Goal: Find specific page/section: Find specific page/section

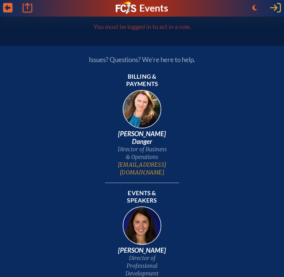
type input "[EMAIL_ADDRESS][DOMAIN_NAME]"
click at [270, 11] on icon "Log in or Create Account" at bounding box center [275, 7] width 11 height 11
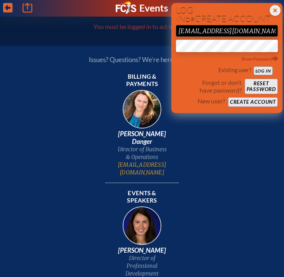
click at [264, 69] on button "Log in" at bounding box center [263, 70] width 19 height 8
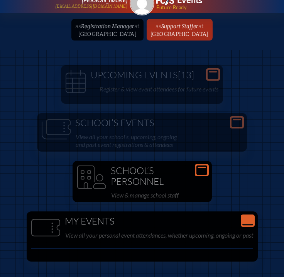
scroll to position [27, 0]
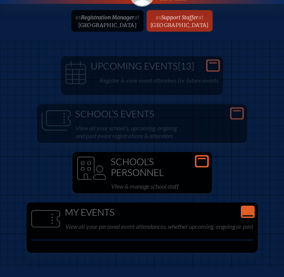
click at [197, 168] on h1 "School’s Personnel" at bounding box center [142, 167] width 133 height 21
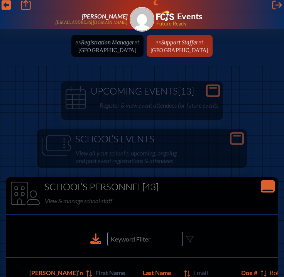
scroll to position [6, 0]
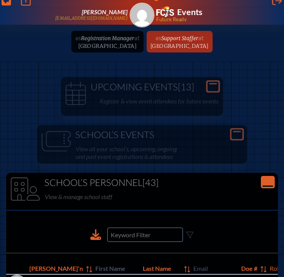
click at [155, 237] on input at bounding box center [145, 235] width 76 height 14
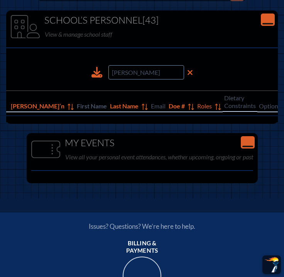
scroll to position [170, 0]
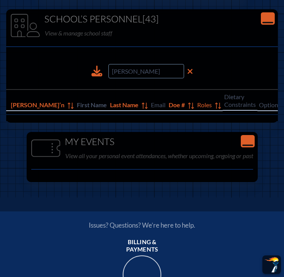
type input "[PERSON_NAME]"
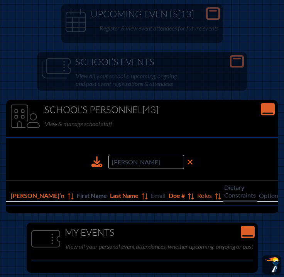
scroll to position [0, 0]
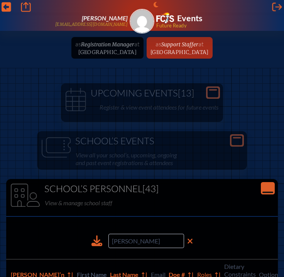
click at [189, 242] on icon at bounding box center [190, 241] width 6 height 8
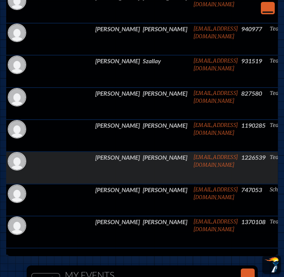
scroll to position [1418, 0]
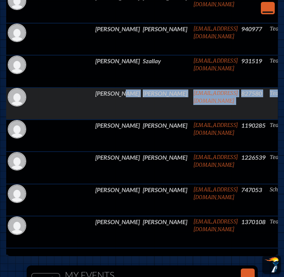
drag, startPoint x: 66, startPoint y: 102, endPoint x: 271, endPoint y: 93, distance: 205.2
click at [271, 93] on tr "[PERSON_NAME] [EMAIL_ADDRESS][DOMAIN_NAME] 827580 Teacher edit Person’s Details" at bounding box center [197, 104] width 382 height 32
